Goal: Information Seeking & Learning: Learn about a topic

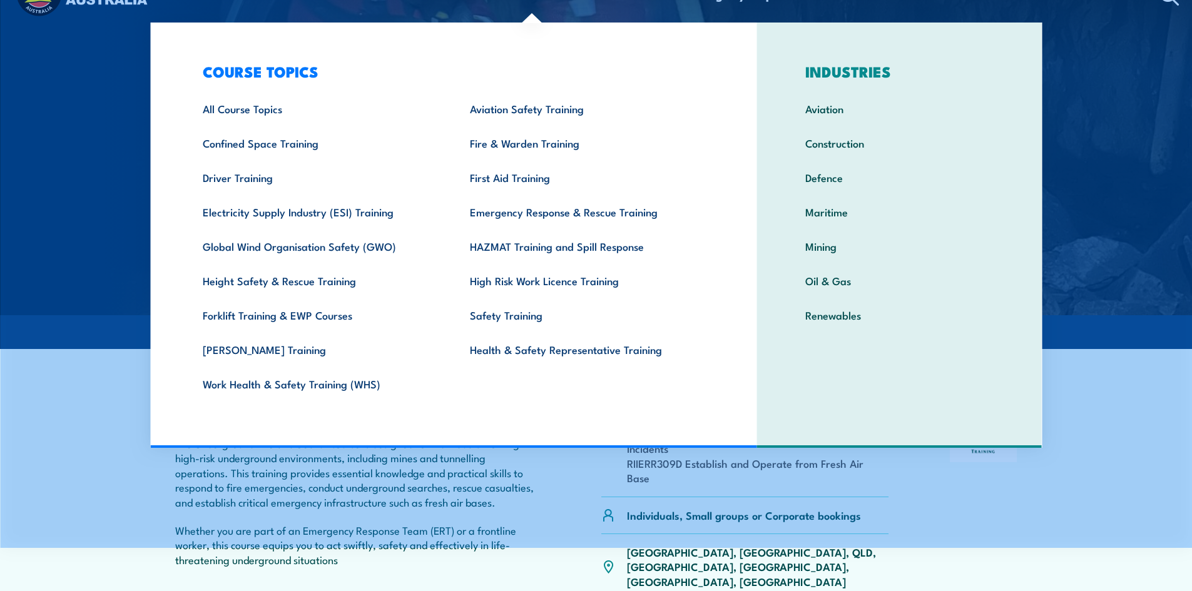
scroll to position [250, 0]
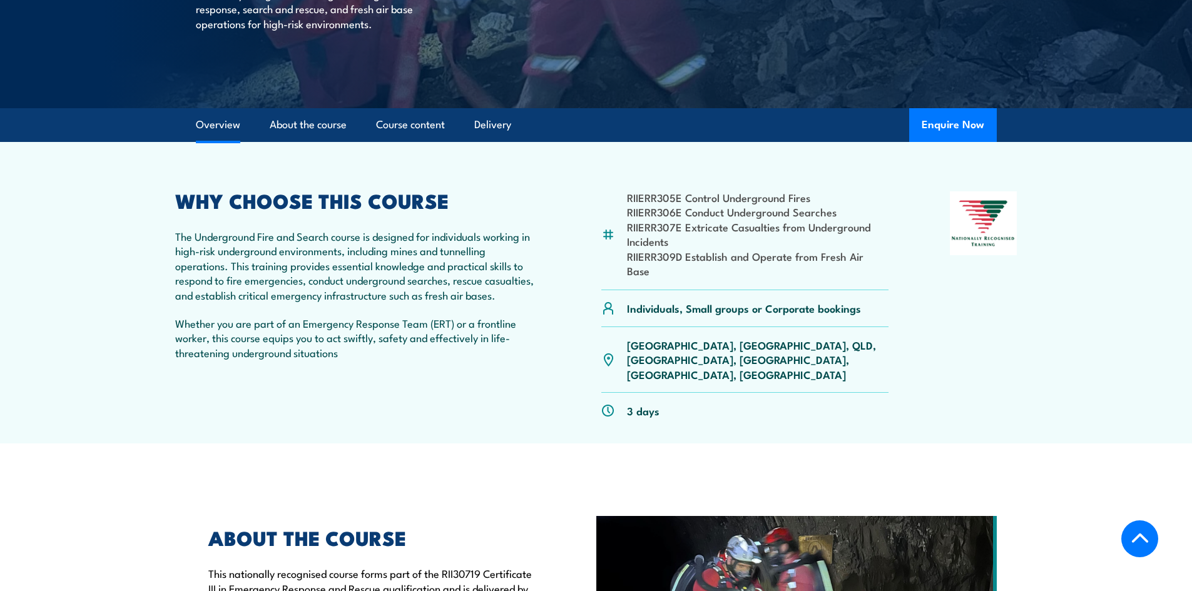
click at [345, 312] on div "WHY CHOOSE THIS COURSE The Underground Fire and Search course is designed for i…" at bounding box center [357, 309] width 365 height 237
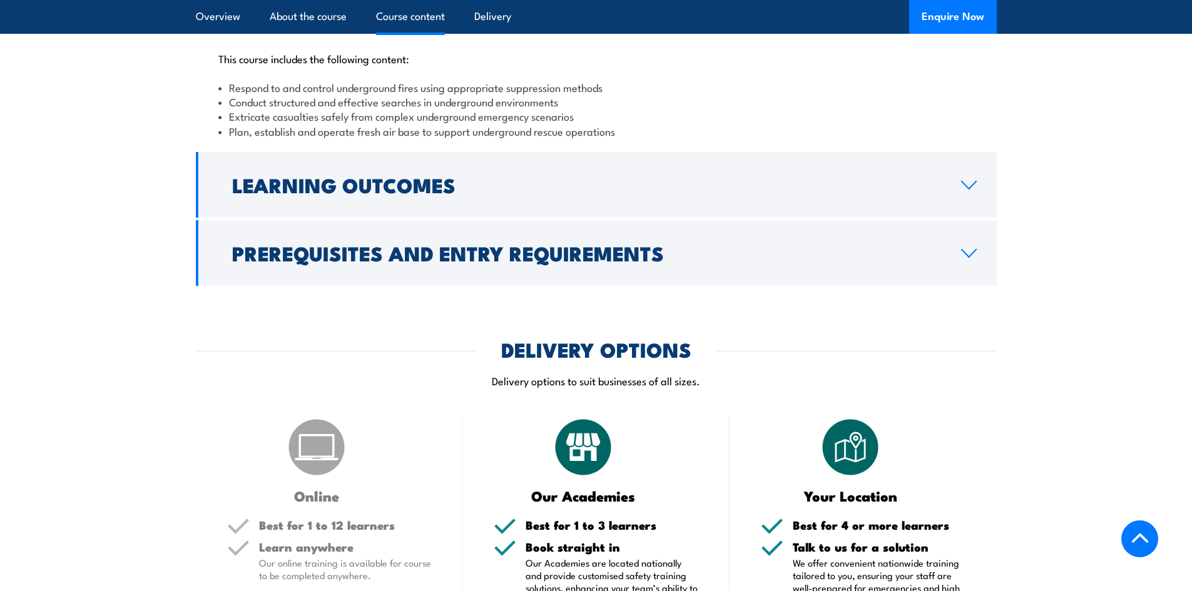
scroll to position [1314, 0]
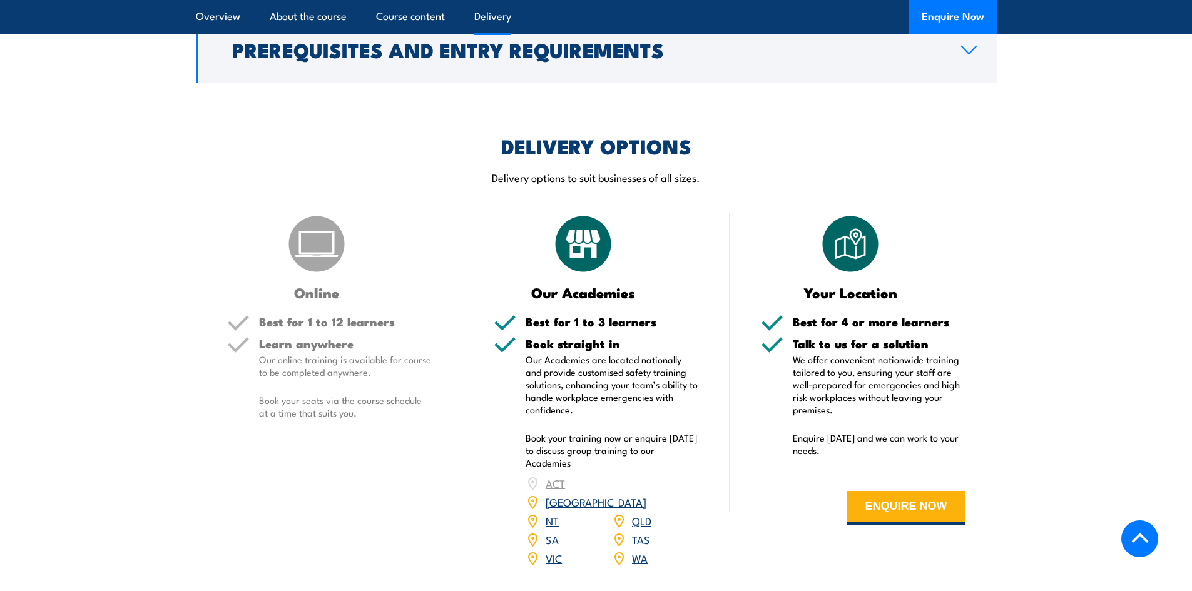
click at [324, 221] on img at bounding box center [316, 244] width 63 height 63
drag, startPoint x: 275, startPoint y: 291, endPoint x: 277, endPoint y: 307, distance: 15.7
click at [277, 338] on h5 "Learn anywhere" at bounding box center [345, 344] width 173 height 12
click at [282, 353] on p "Our online training is available for course to be completed anywhere." at bounding box center [345, 365] width 173 height 25
drag, startPoint x: 291, startPoint y: 310, endPoint x: 298, endPoint y: 310, distance: 7.5
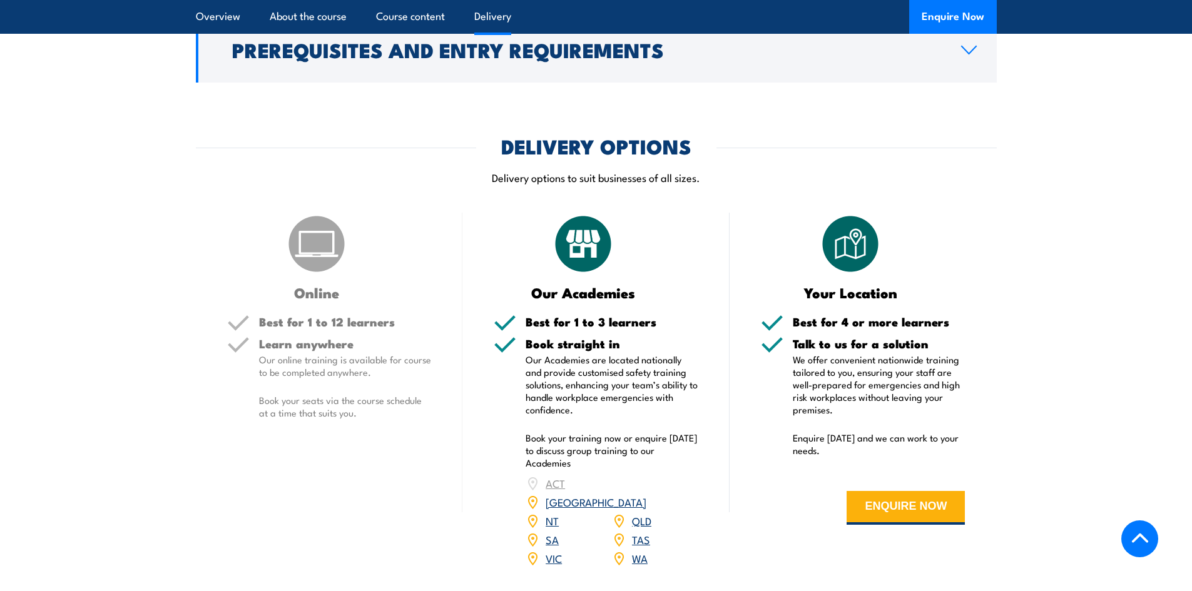
click at [296, 353] on p "Our online training is available for course to be completed anywhere." at bounding box center [345, 365] width 173 height 25
click at [358, 213] on div "Online" at bounding box center [329, 256] width 205 height 87
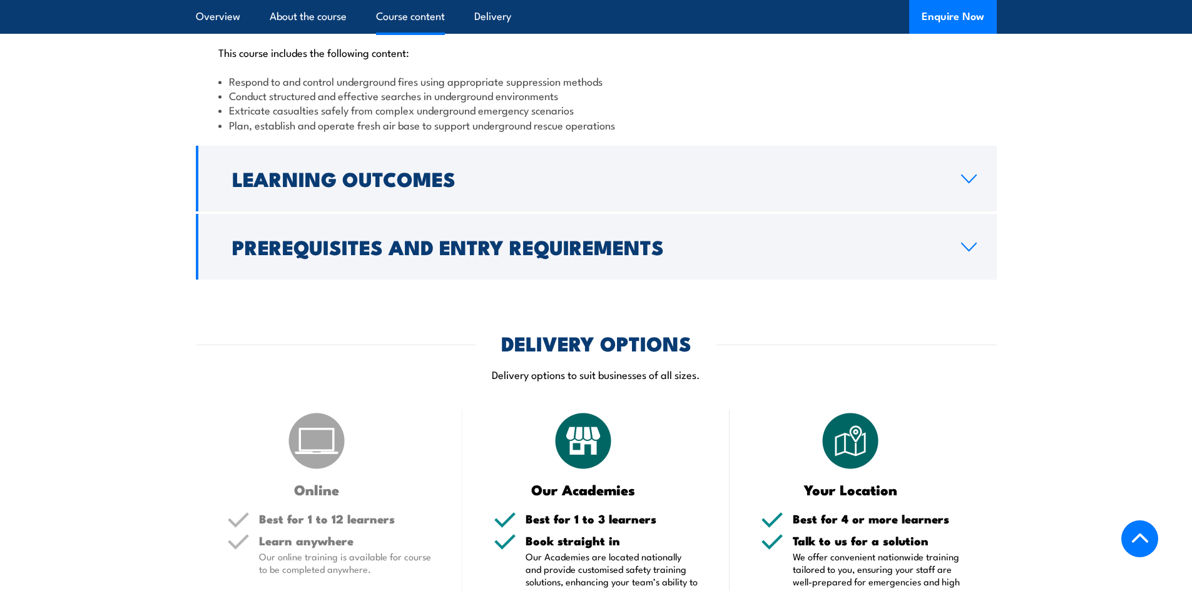
scroll to position [1126, 0]
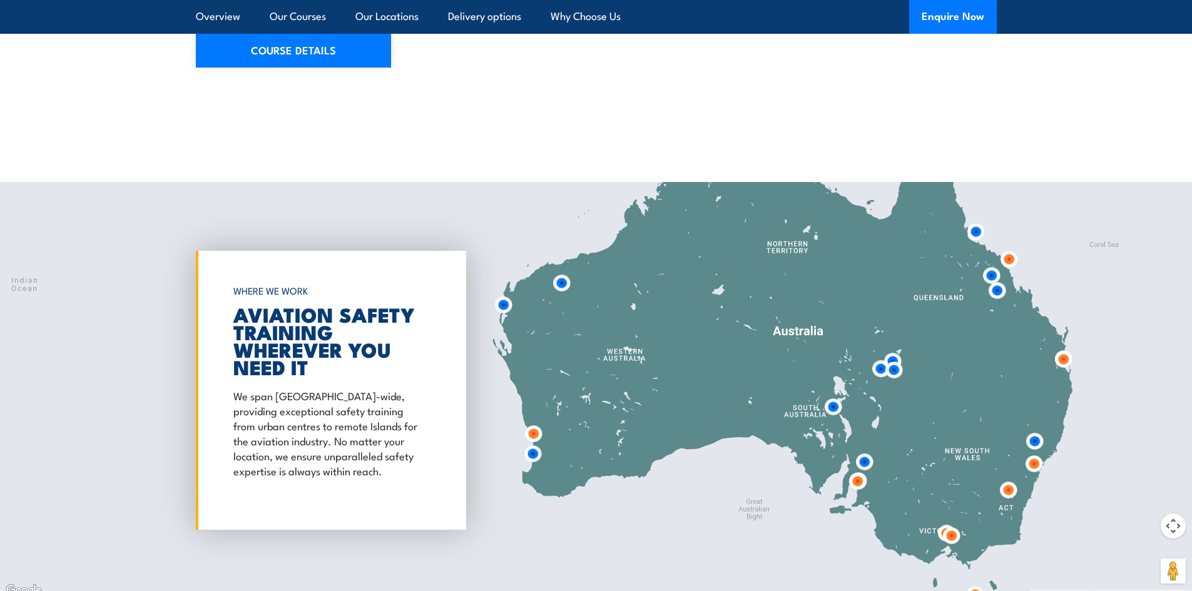
scroll to position [1064, 0]
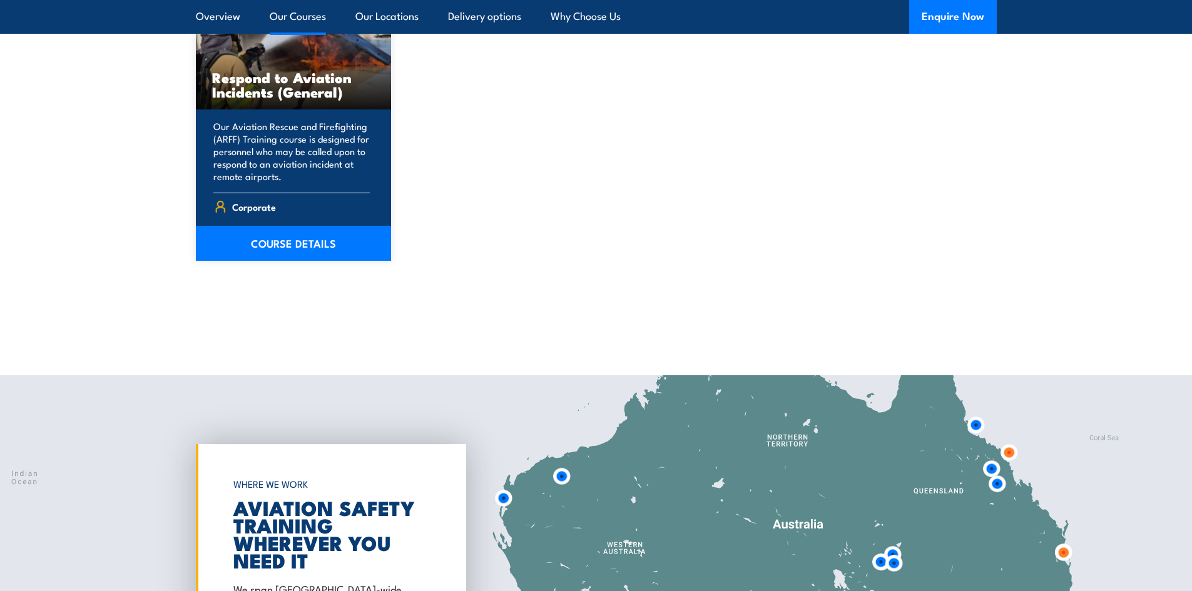
click at [330, 149] on p "Our Aviation Rescue and Firefighting (ARFF) Training course is designed for per…" at bounding box center [291, 151] width 157 height 63
click at [317, 241] on link "COURSE DETAILS" at bounding box center [294, 243] width 196 height 35
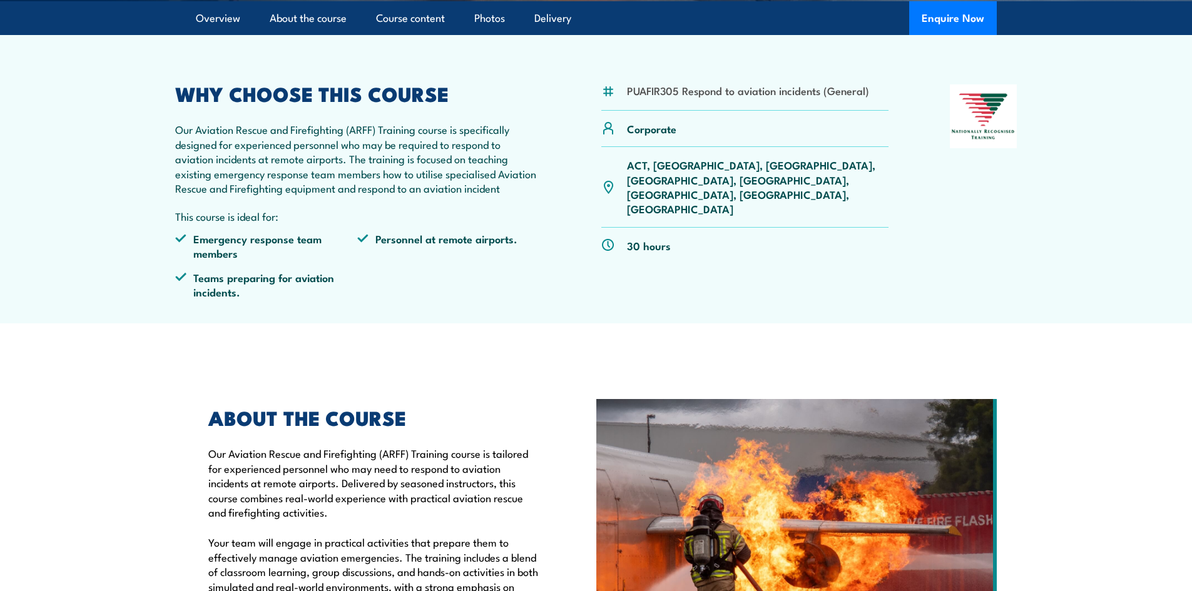
scroll to position [188, 0]
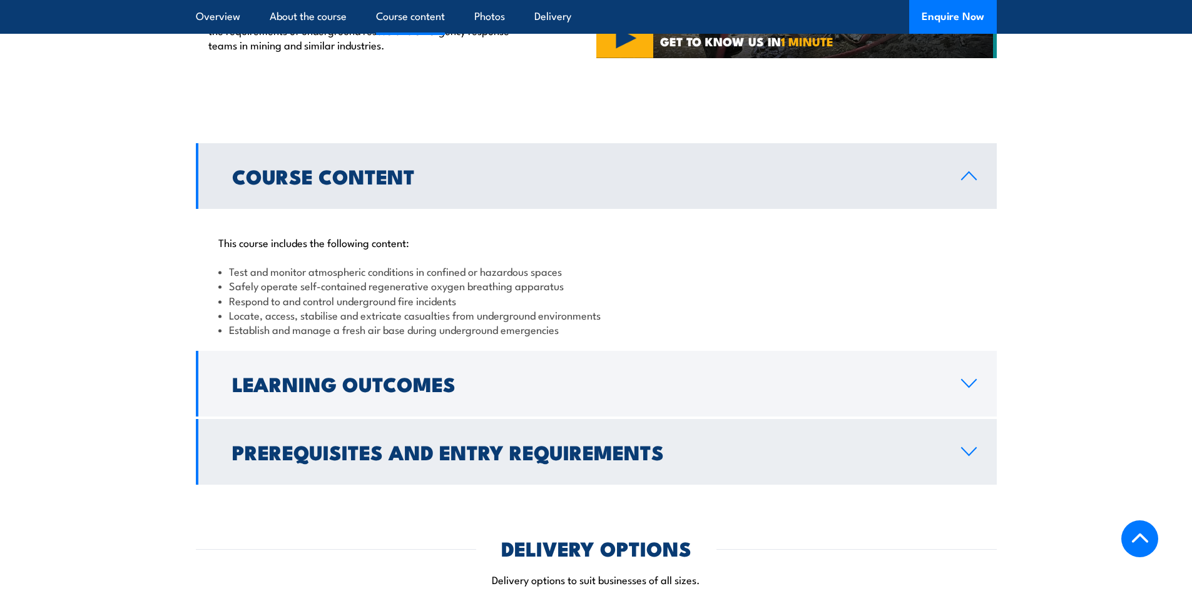
scroll to position [1001, 0]
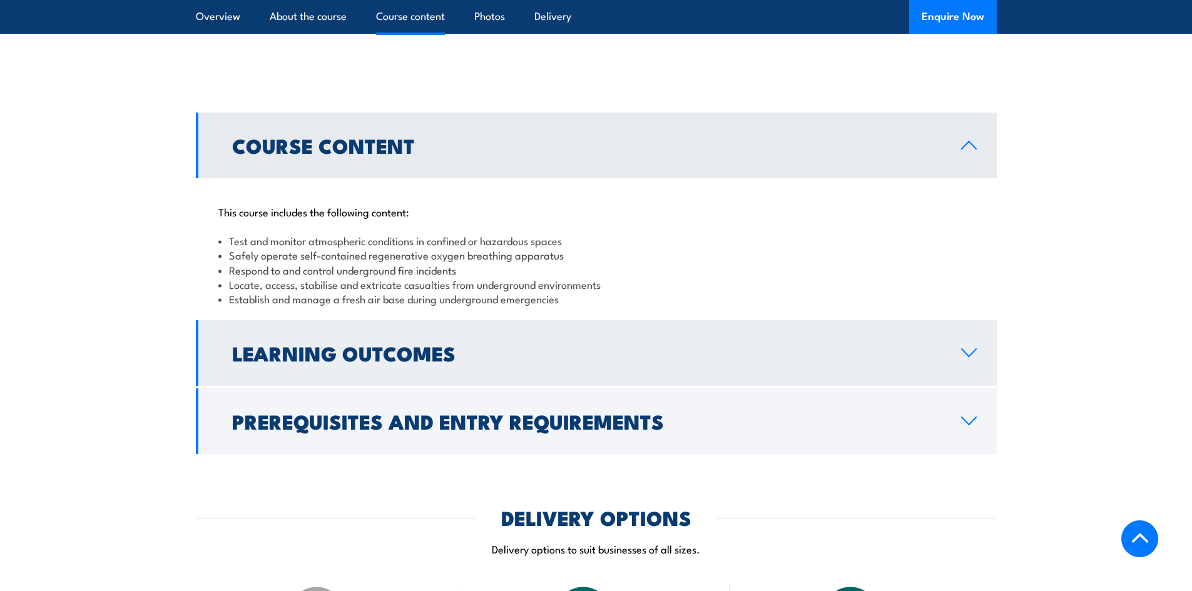
click at [954, 320] on link "Learning Outcomes" at bounding box center [596, 353] width 801 height 66
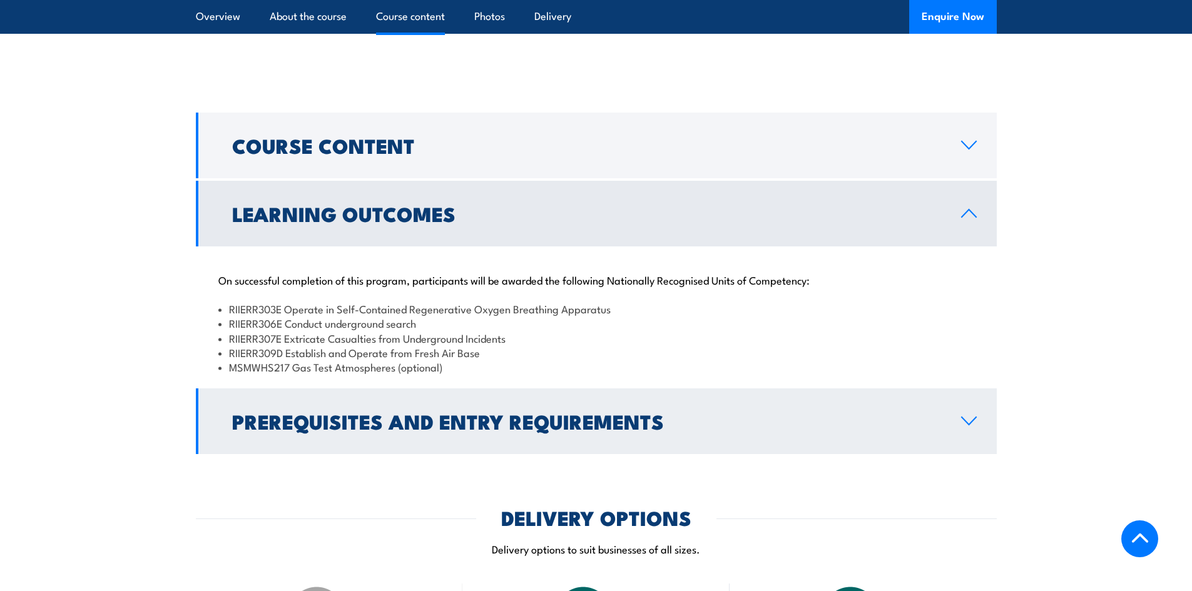
click at [974, 389] on link "Prerequisites and Entry Requirements" at bounding box center [596, 422] width 801 height 66
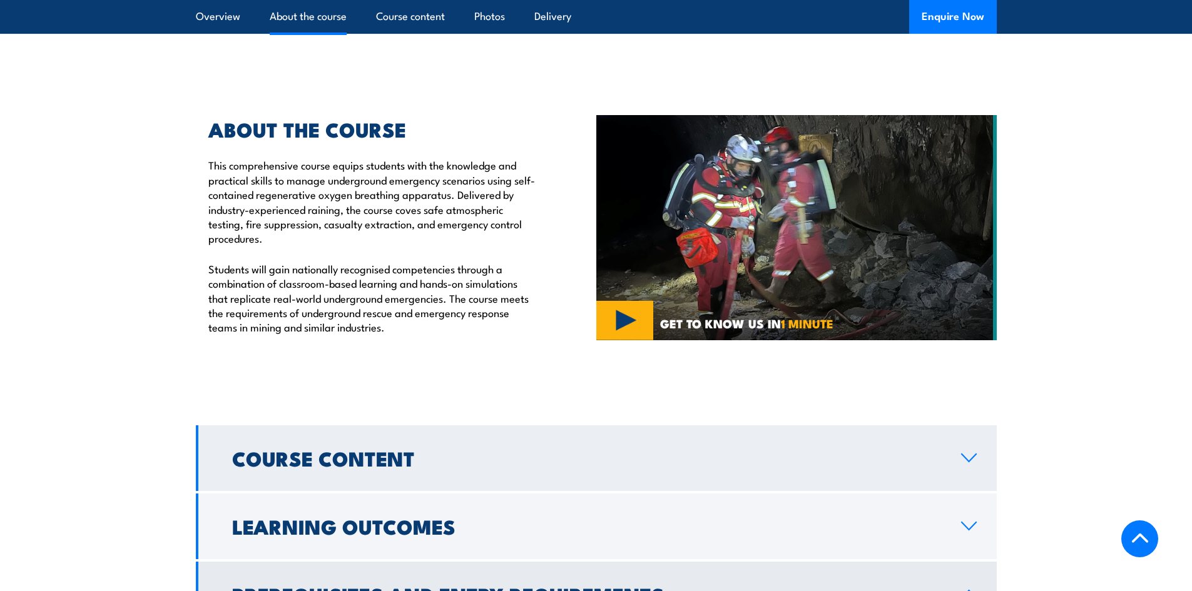
scroll to position [938, 0]
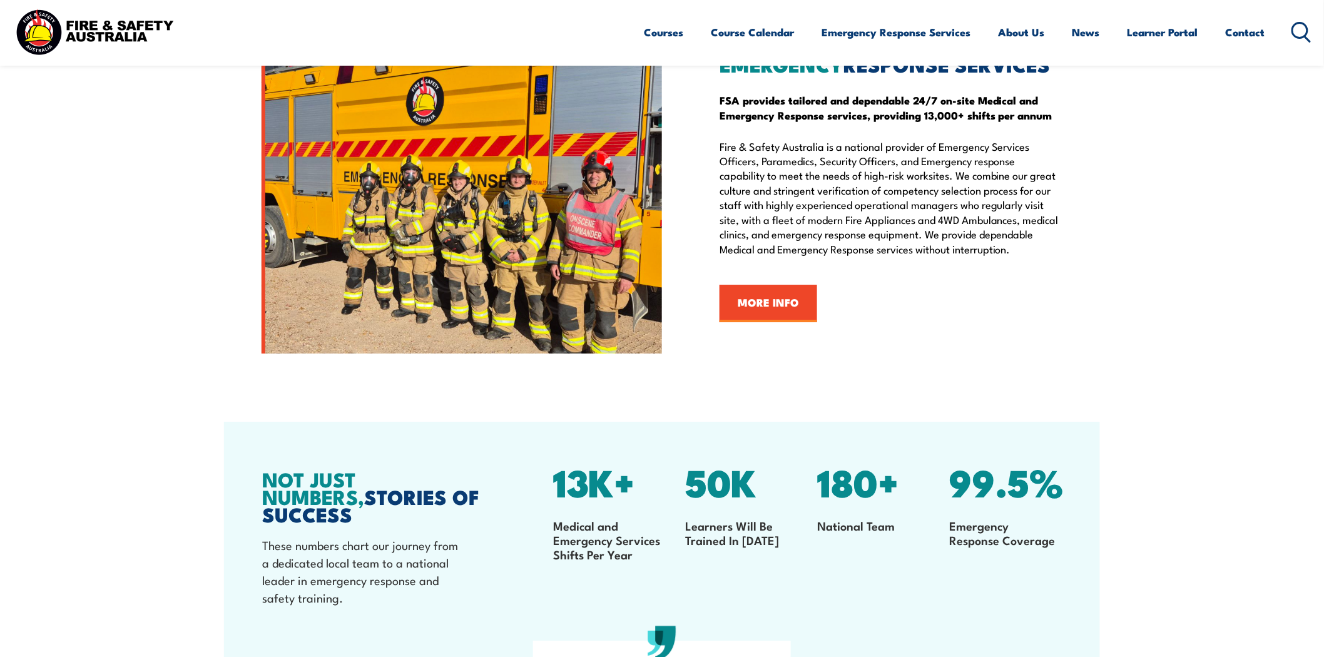
scroll to position [2016, 0]
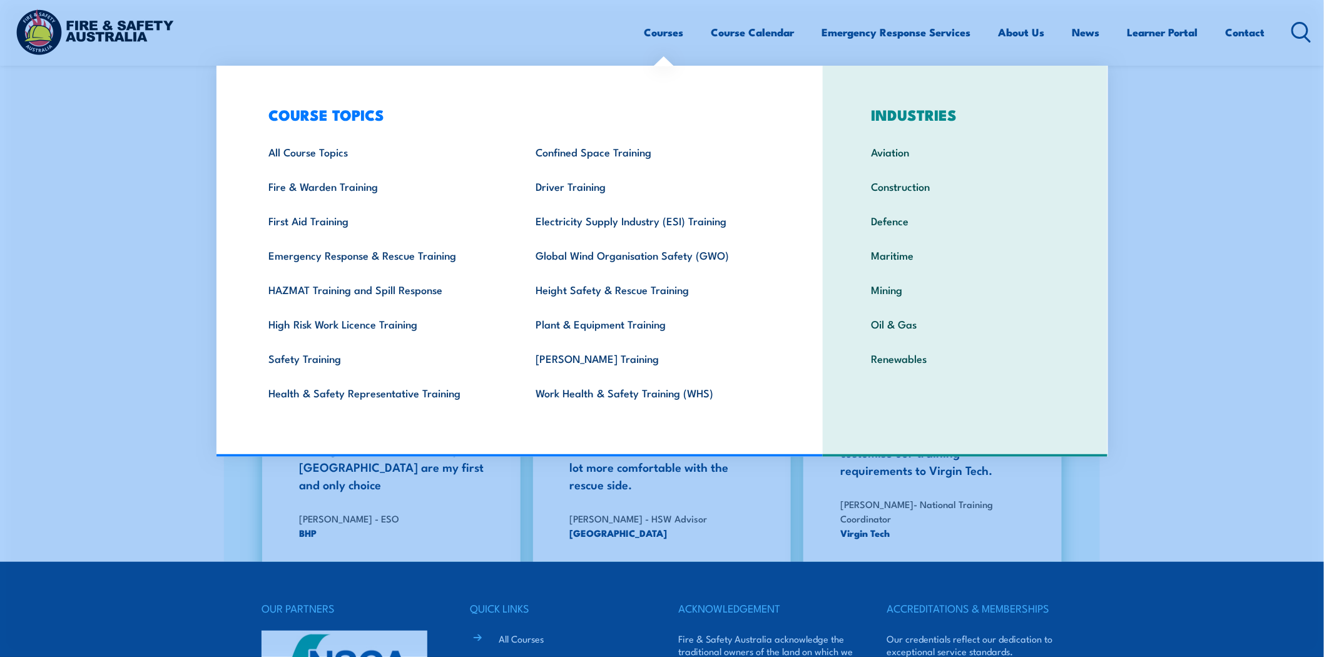
click at [673, 29] on link "Courses" at bounding box center [663, 32] width 39 height 33
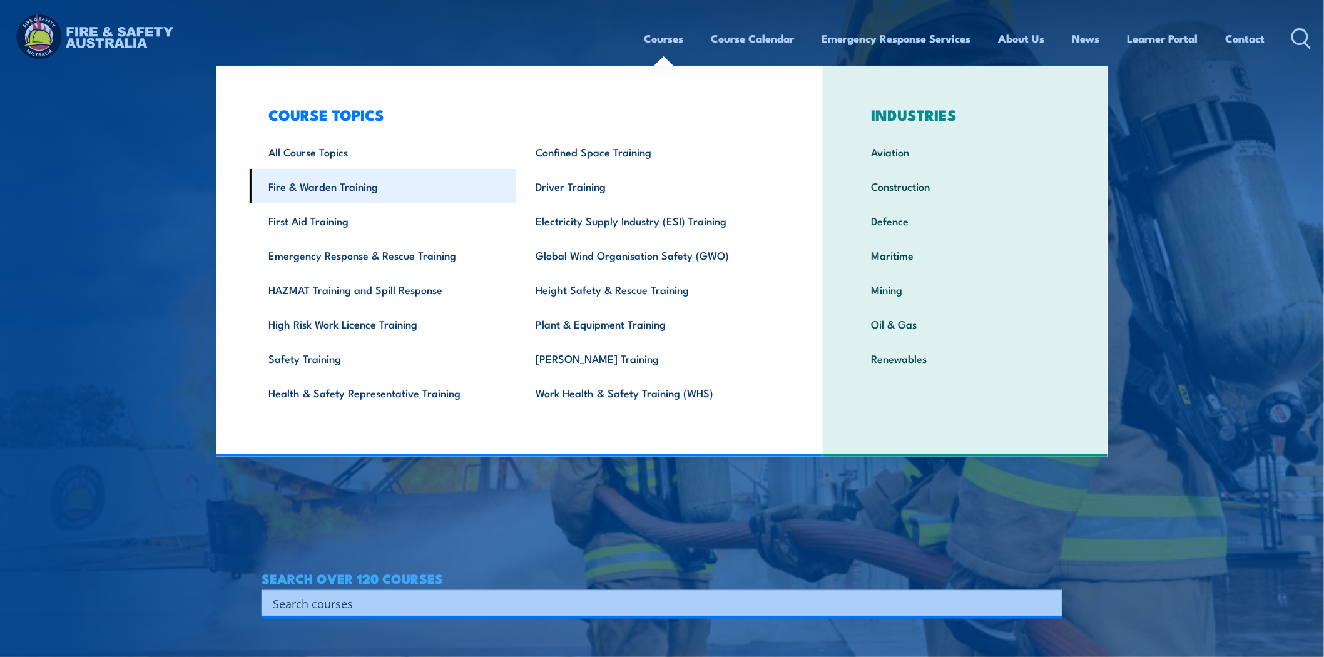
click at [370, 196] on link "Fire & Warden Training" at bounding box center [383, 186] width 267 height 34
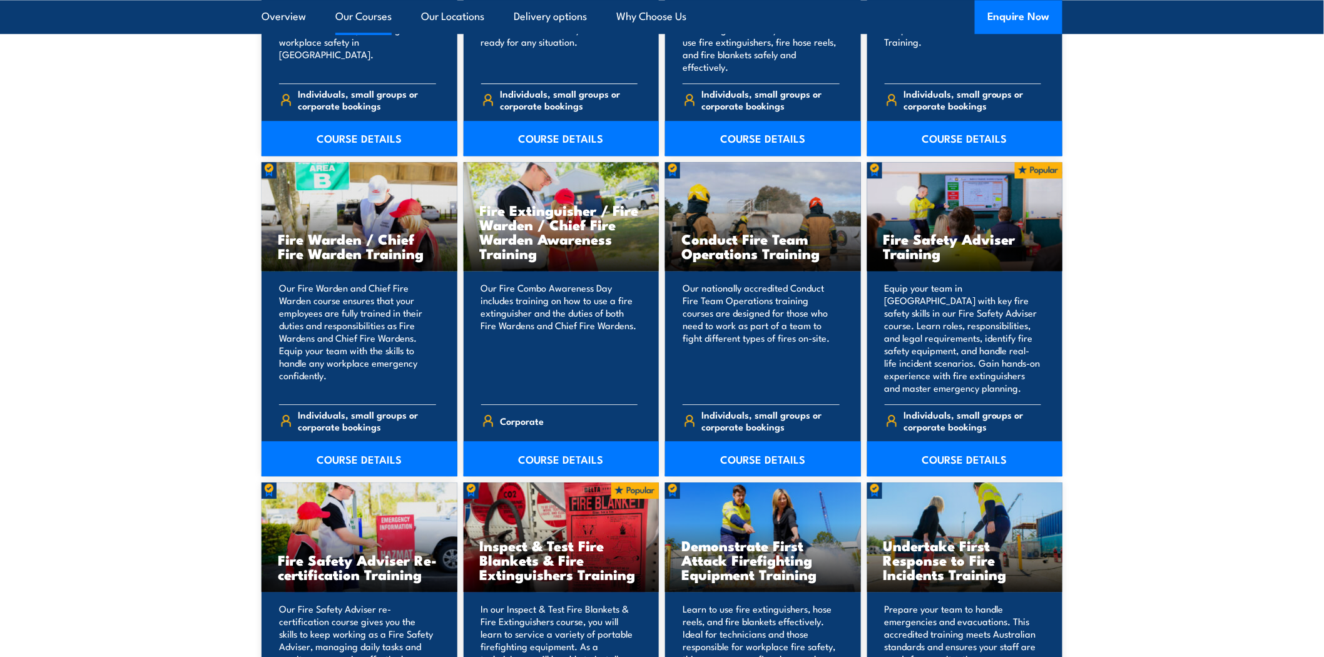
scroll to position [1460, 0]
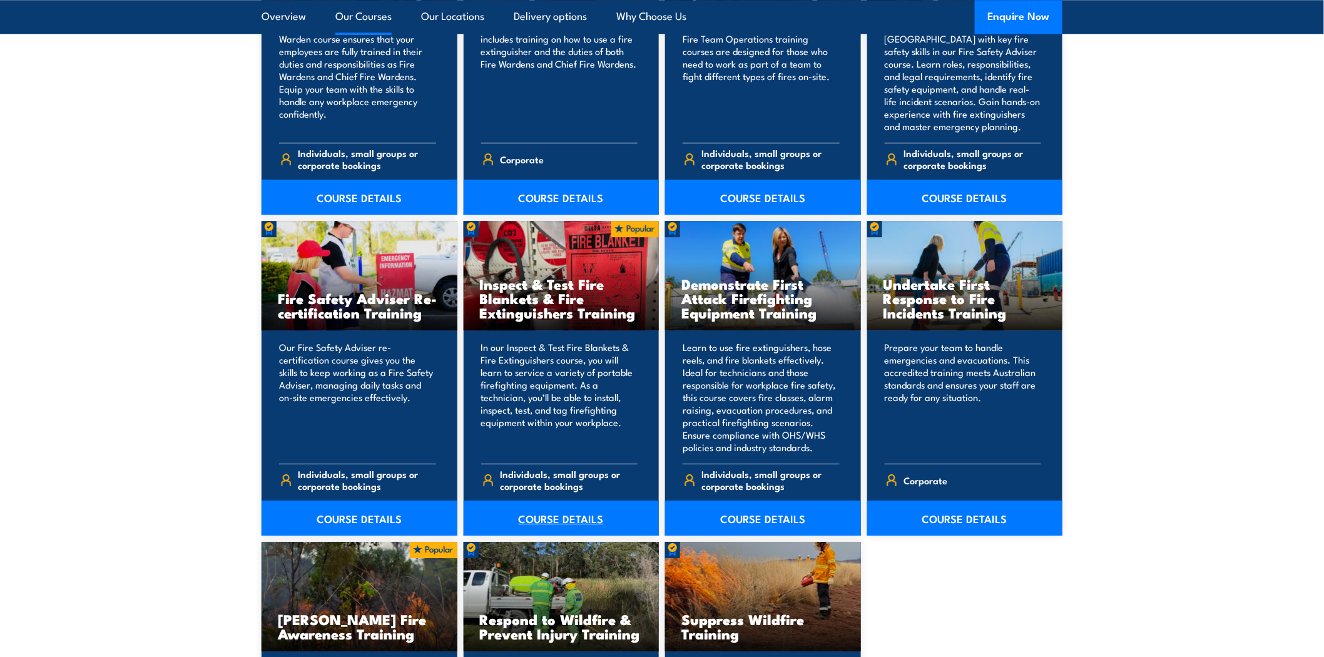
click at [552, 527] on link "COURSE DETAILS" at bounding box center [562, 517] width 196 height 35
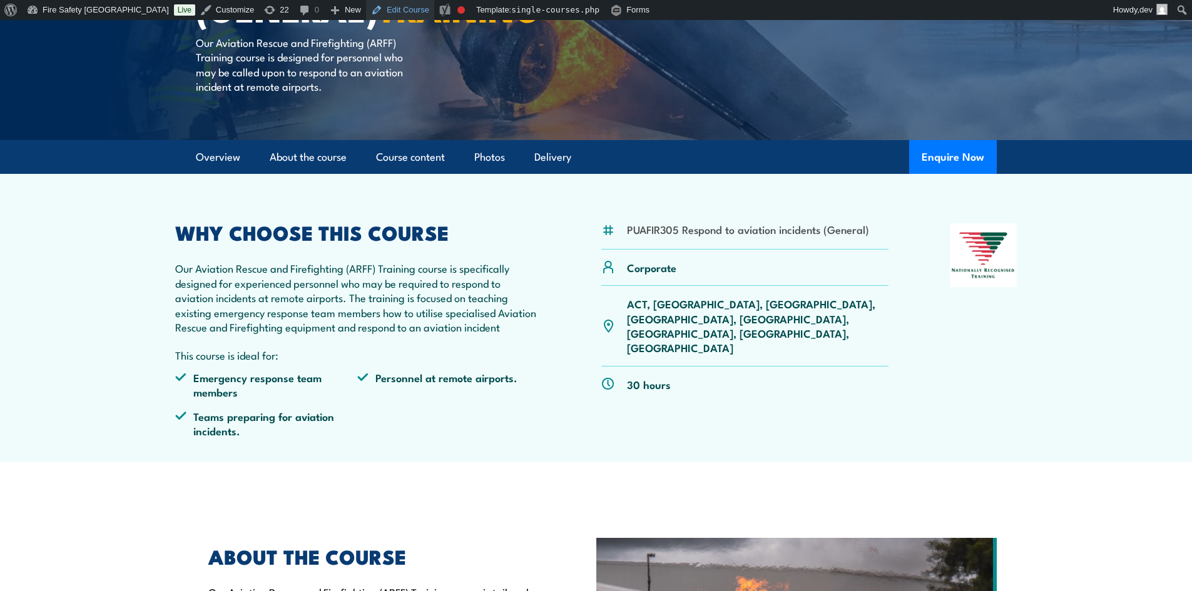
scroll to position [313, 0]
